Goal: Find specific fact: Find specific page/section

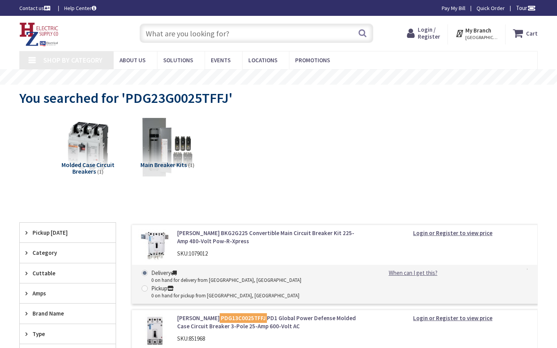
type input "[STREET_ADDRESS]"
